Goal: Information Seeking & Learning: Learn about a topic

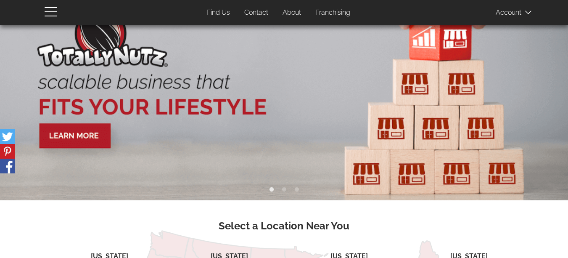
scroll to position [26, 0]
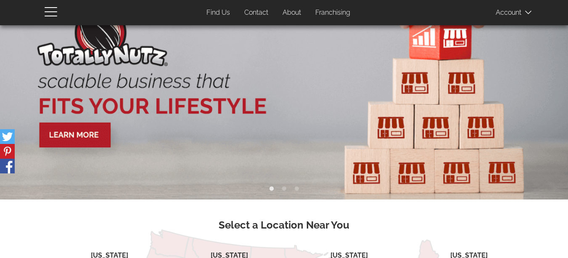
click at [335, 11] on link "Franchising" at bounding box center [333, 13] width 48 height 16
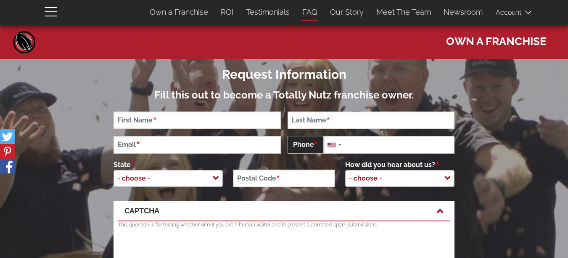
click at [312, 12] on link "FAQ" at bounding box center [310, 12] width 28 height 18
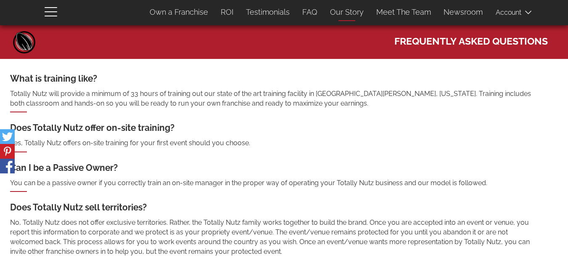
click at [343, 14] on link "Our Story" at bounding box center [347, 12] width 46 height 18
